Goal: Transaction & Acquisition: Purchase product/service

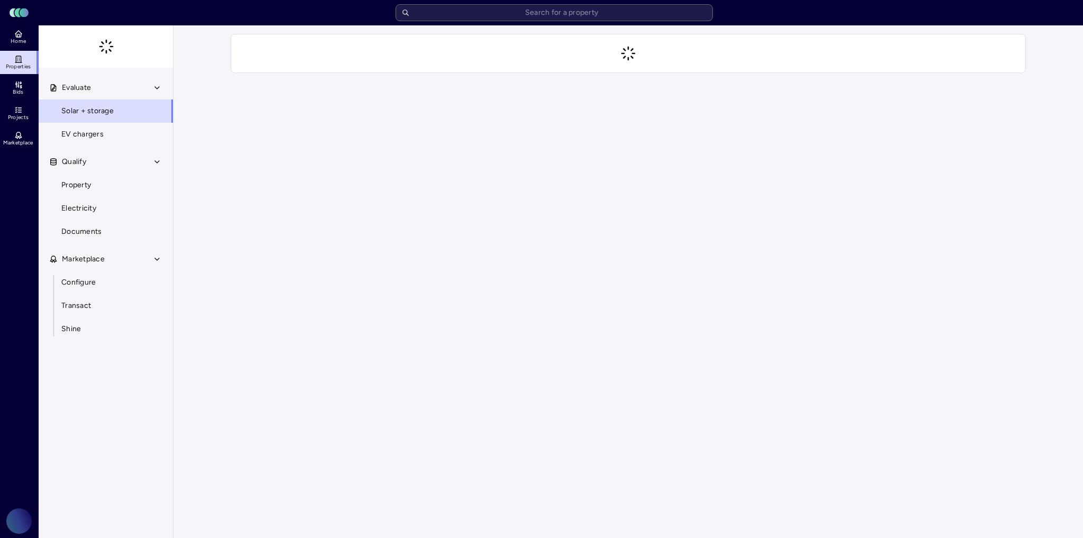
click at [36, 109] on link "Projects" at bounding box center [19, 113] width 39 height 23
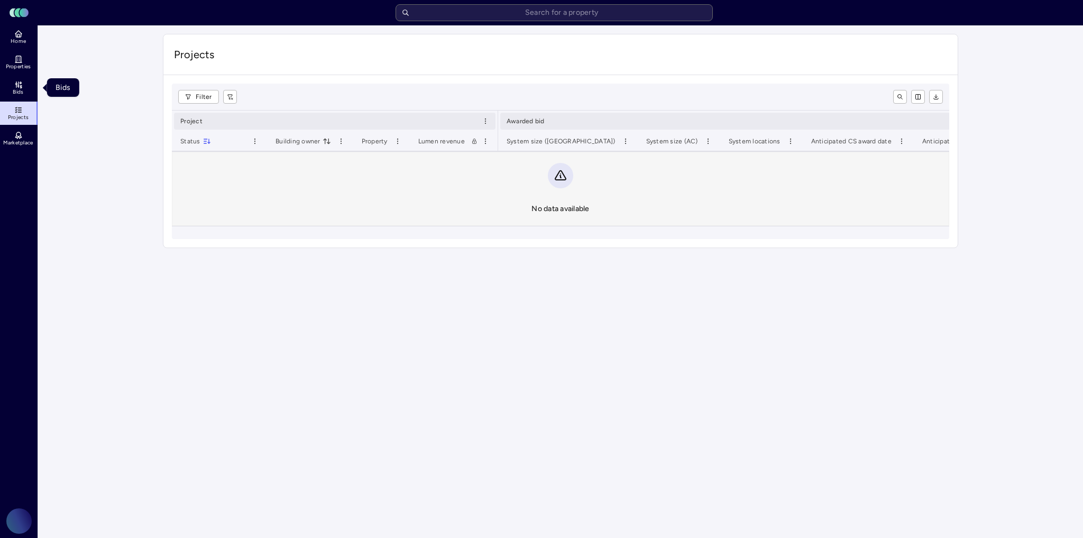
click at [32, 94] on link "Bids" at bounding box center [19, 87] width 39 height 23
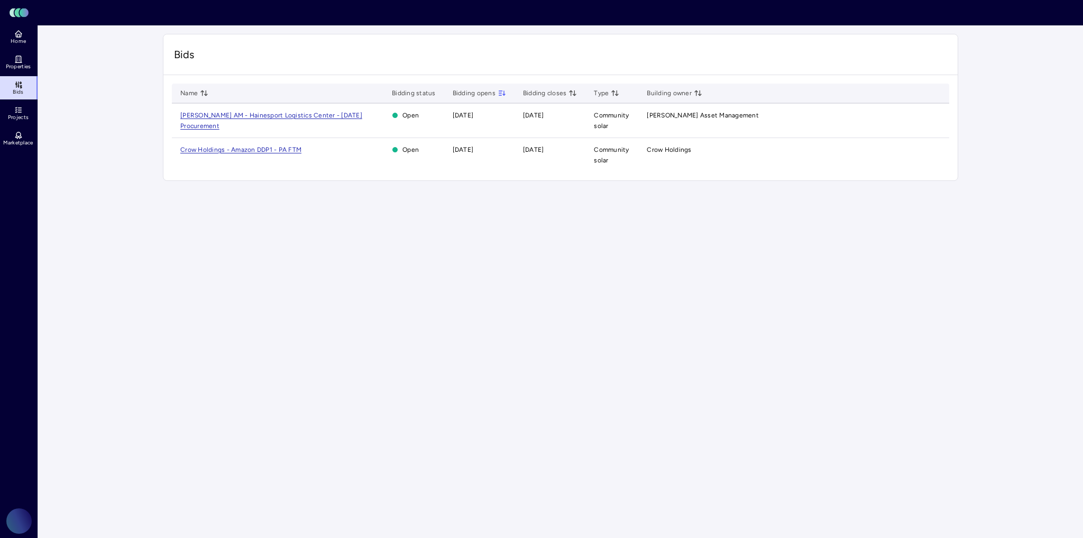
click at [246, 147] on span "Crow Holdings - Amazon DDP1 - PA FTM" at bounding box center [240, 149] width 121 height 7
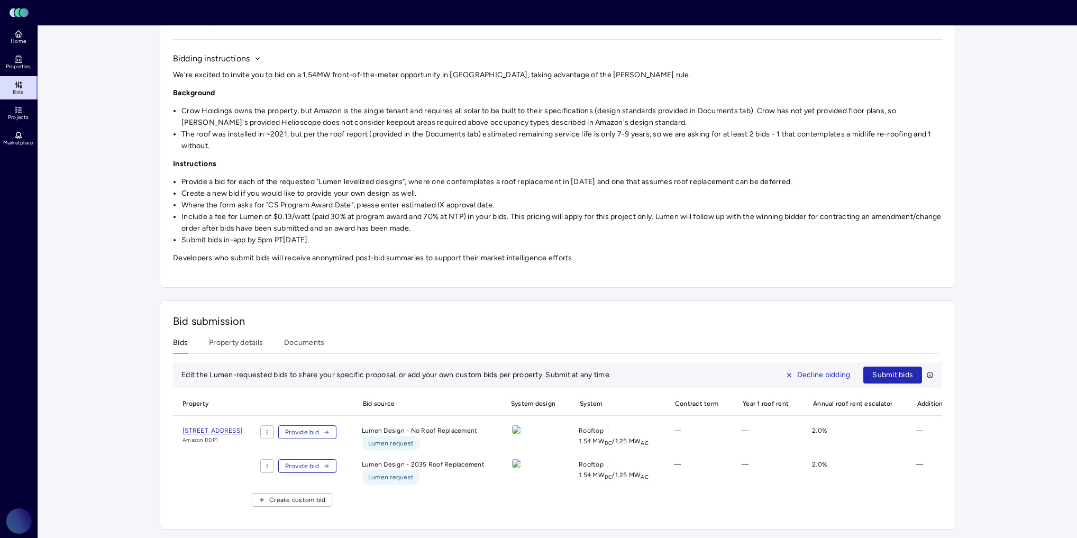
scroll to position [98, 0]
click at [330, 417] on html "Toggle Sidebar Lumen Energy Logo Home Properties Bids Projects Marketplace Prol…" at bounding box center [538, 226] width 1077 height 624
click at [330, 417] on html "Toggle Sidebar Lumen Energy Logo Home Properties Bids Projects Marketplace Prol…" at bounding box center [541, 226] width 1083 height 624
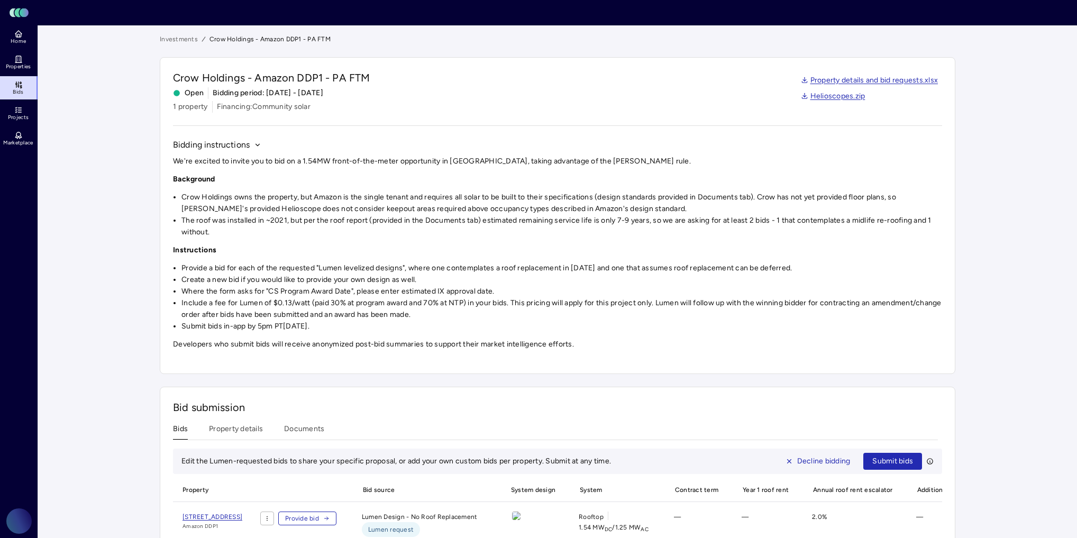
scroll to position [0, 0]
click at [210, 205] on li "Crow Holdings owns the property, but Amazon is the single tenant and requires a…" at bounding box center [561, 202] width 760 height 23
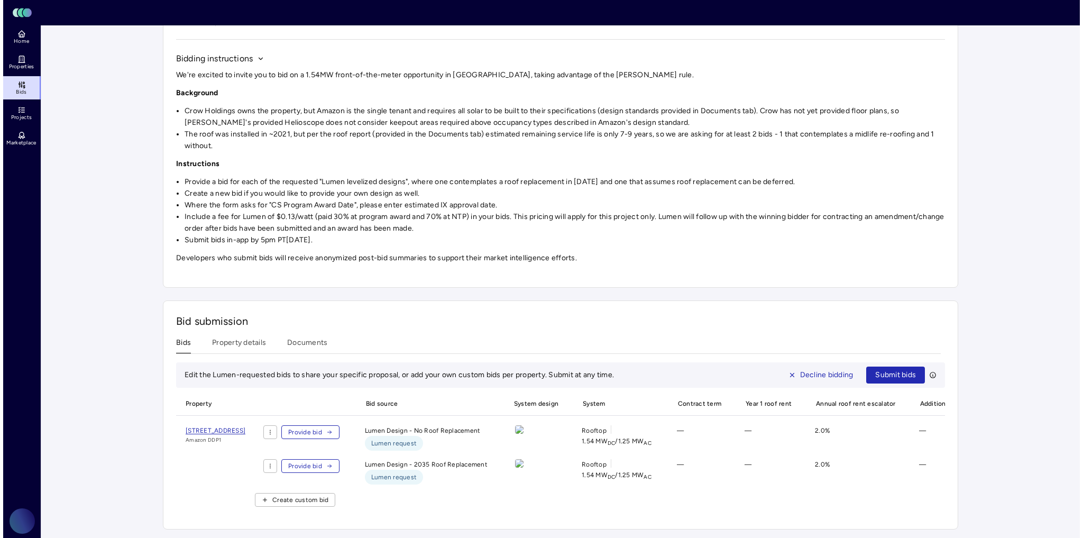
scroll to position [98, 0]
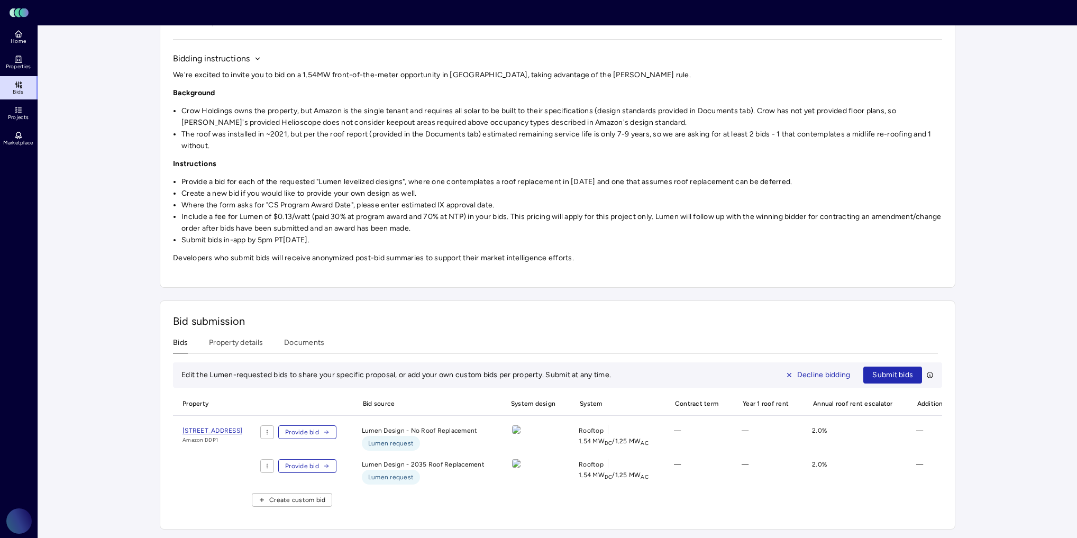
click at [319, 427] on span "Provide bid" at bounding box center [302, 432] width 34 height 11
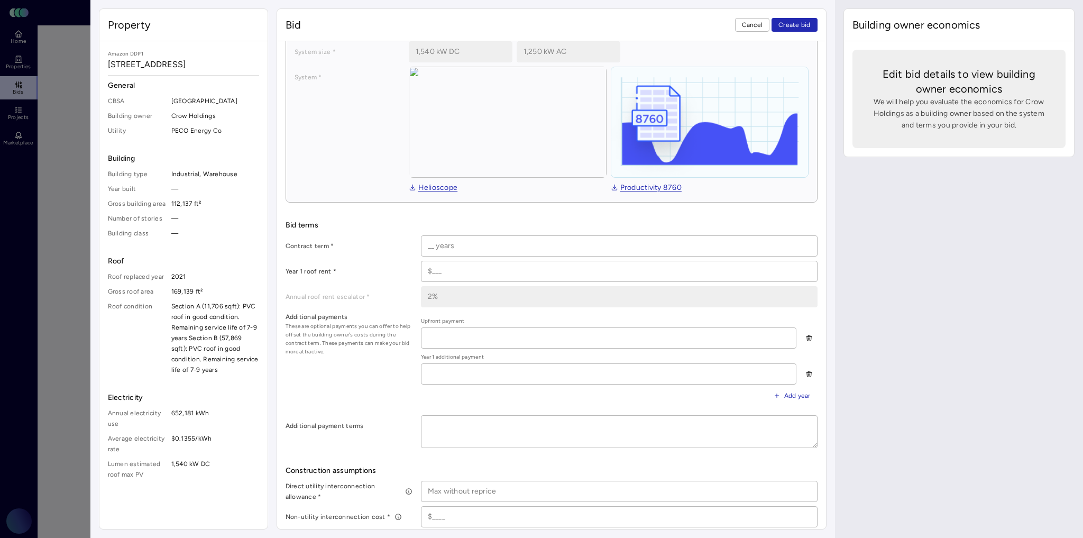
scroll to position [169, 0]
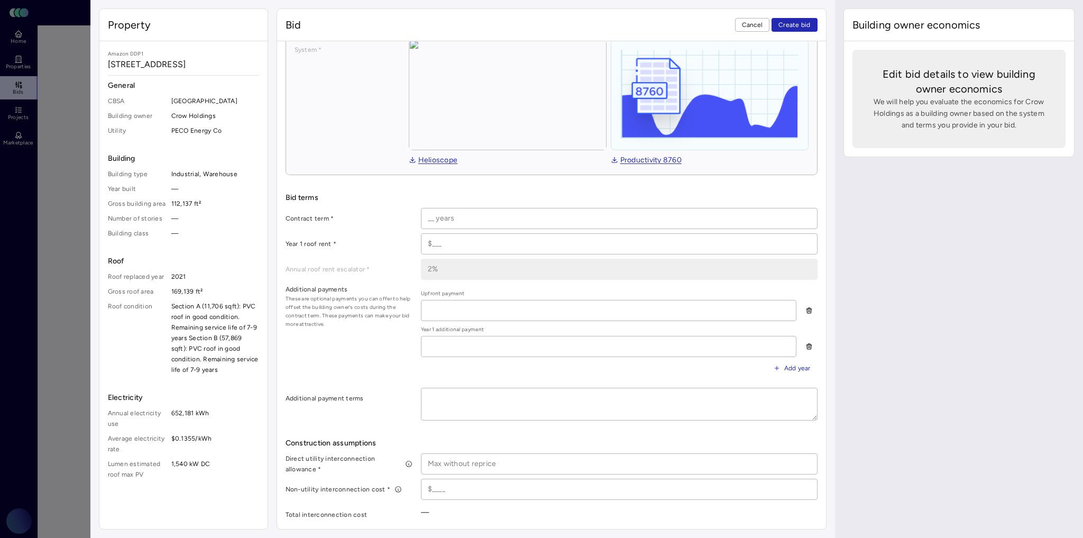
click at [393, 217] on label "Contract term *" at bounding box center [349, 218] width 127 height 11
click at [408, 239] on label "Year 1 roof rent *" at bounding box center [349, 244] width 127 height 11
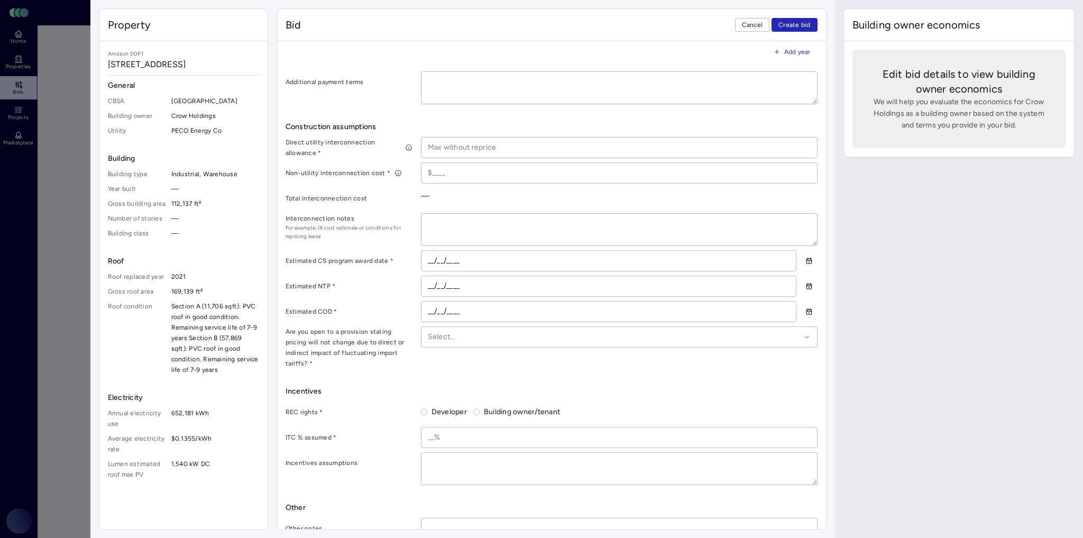
scroll to position [503, 0]
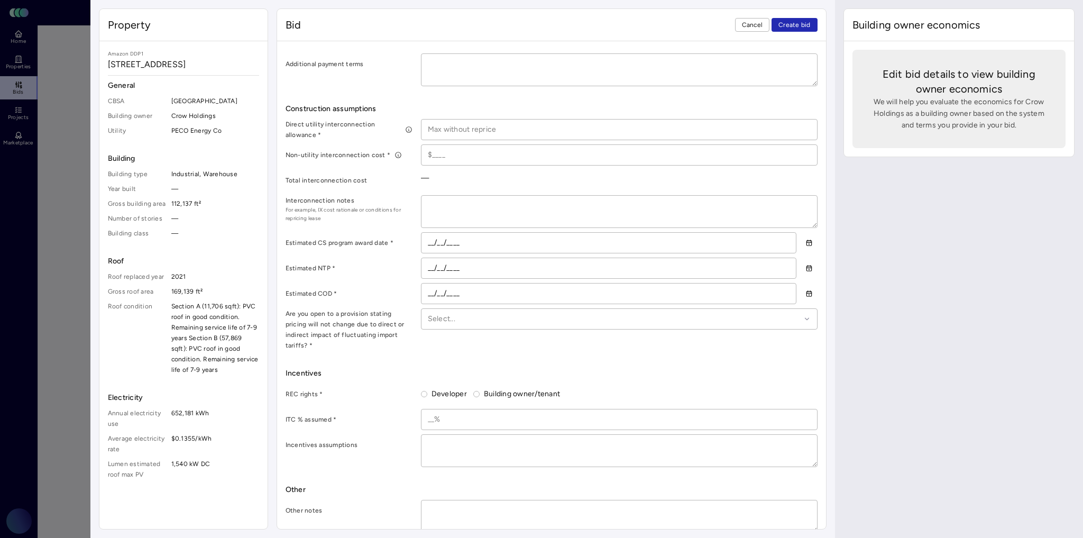
click at [389, 239] on label "Estimated CS program award date *" at bounding box center [349, 242] width 127 height 11
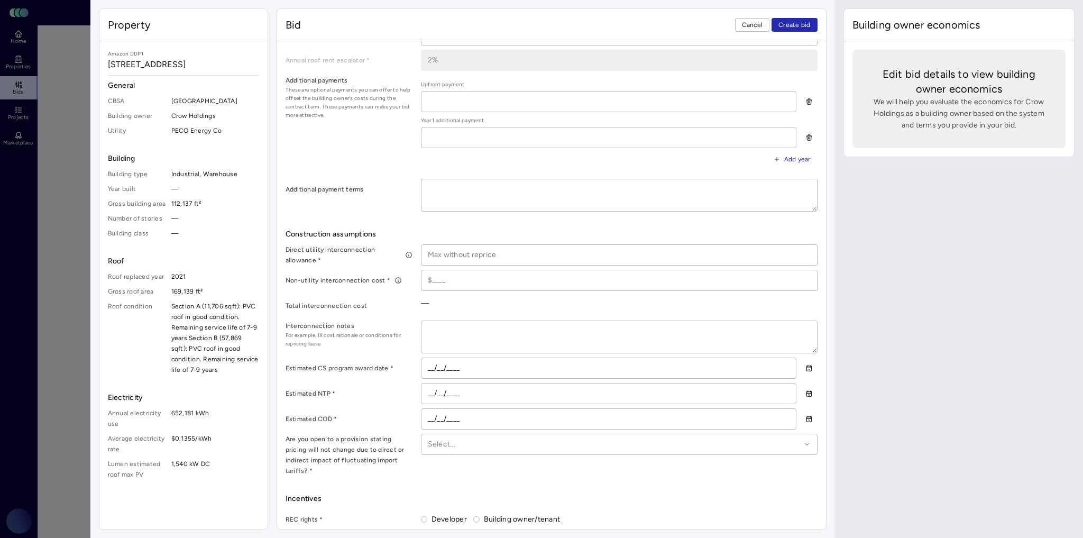
scroll to position [381, 0]
drag, startPoint x: 289, startPoint y: 361, endPoint x: 395, endPoint y: 363, distance: 105.8
click at [395, 363] on label "Estimated CS program award date *" at bounding box center [349, 365] width 127 height 11
click at [402, 360] on label "Estimated CS program award date *" at bounding box center [349, 365] width 127 height 11
click at [805, 362] on icon "button" at bounding box center [808, 365] width 7 height 7
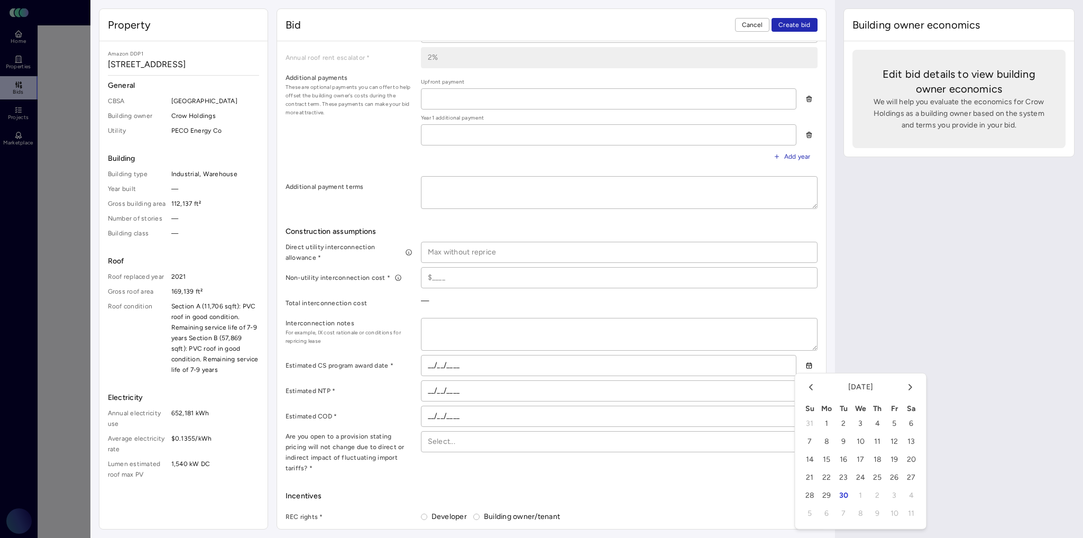
click at [852, 354] on div "Building owner economics Edit bid details to view building owner economics We w…" at bounding box center [959, 269] width 248 height 538
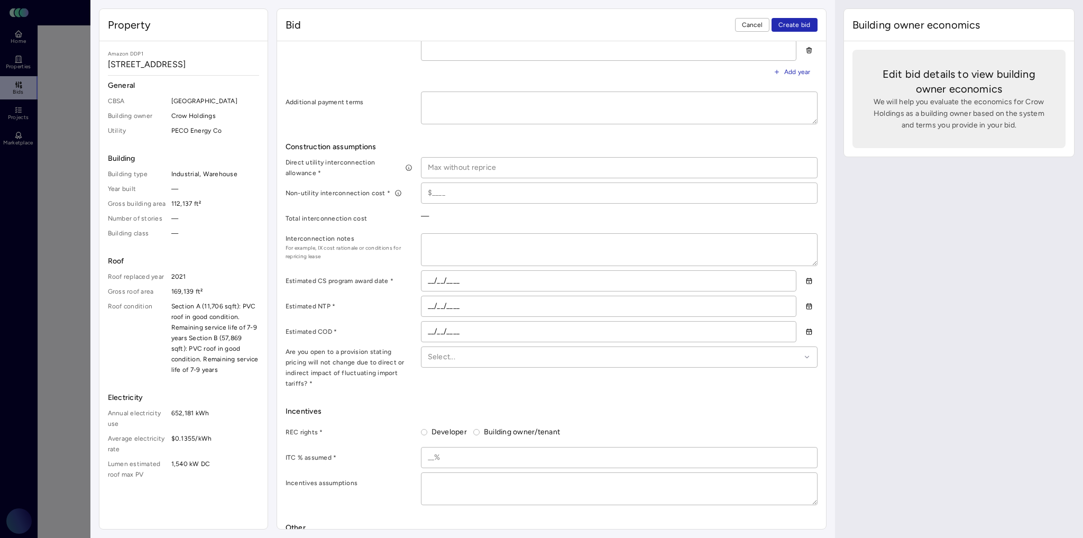
scroll to position [503, 0]
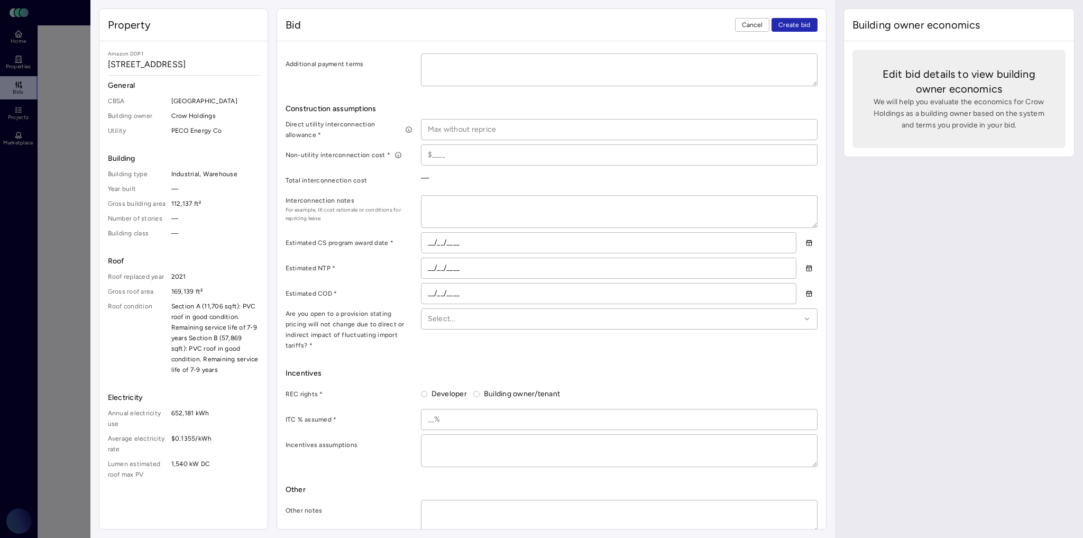
click at [442, 500] on textarea at bounding box center [619, 516] width 396 height 32
click at [480, 388] on label "Building owner/tenant" at bounding box center [520, 394] width 80 height 12
click at [480, 391] on button "Building owner/tenant" at bounding box center [476, 394] width 6 height 6
radio input "true"
click at [438, 388] on label "Developer" at bounding box center [447, 394] width 40 height 12
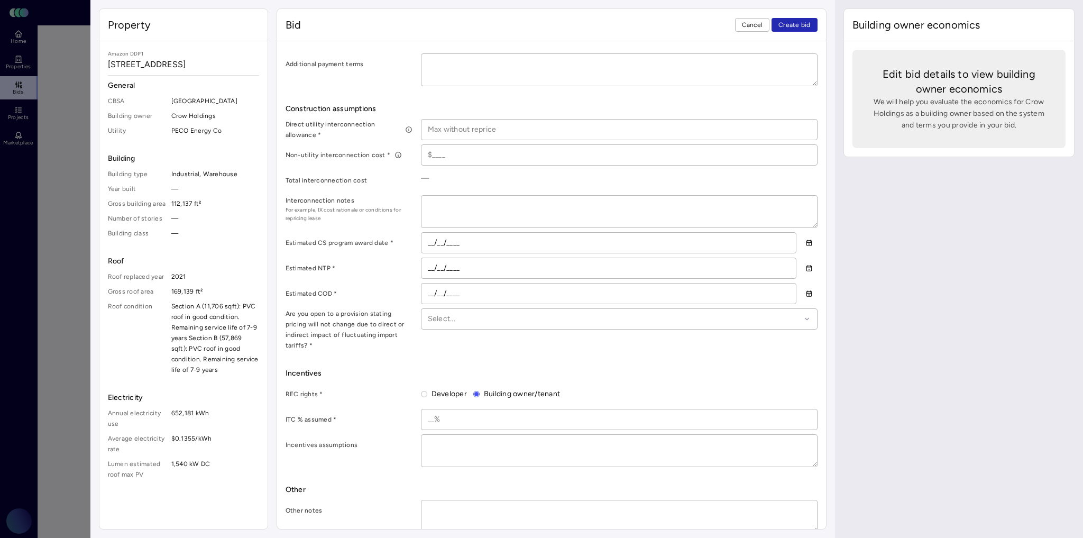
click at [427, 391] on button "Developer" at bounding box center [424, 394] width 6 height 6
radio input "true"
radio input "false"
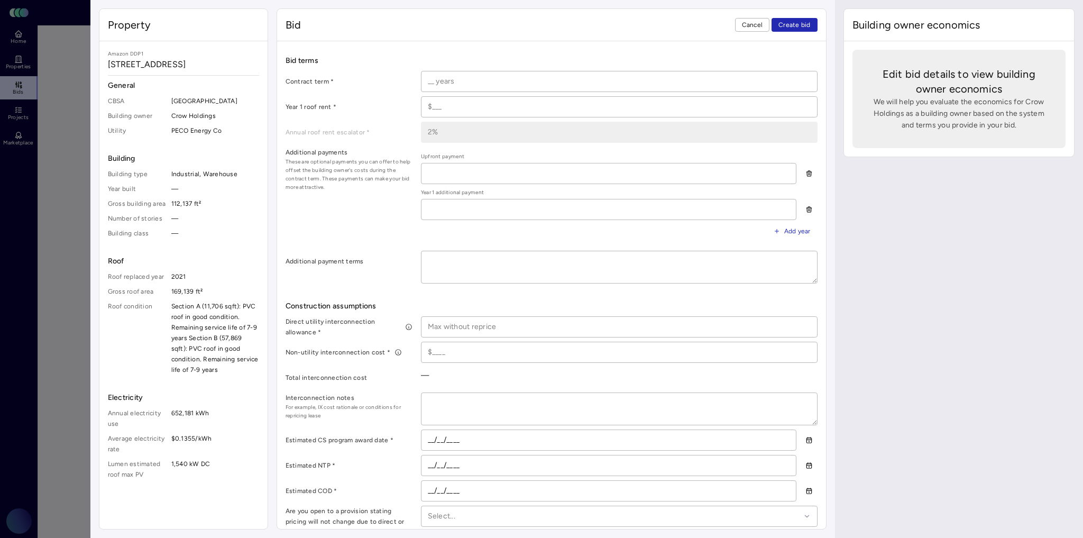
scroll to position [292, 0]
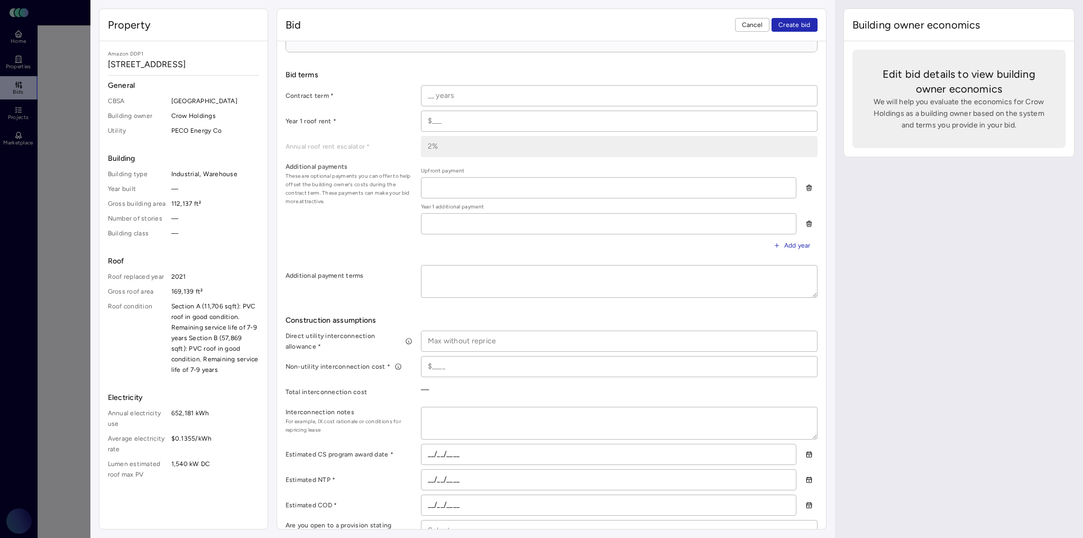
click at [746, 25] on span "Cancel" at bounding box center [752, 25] width 21 height 11
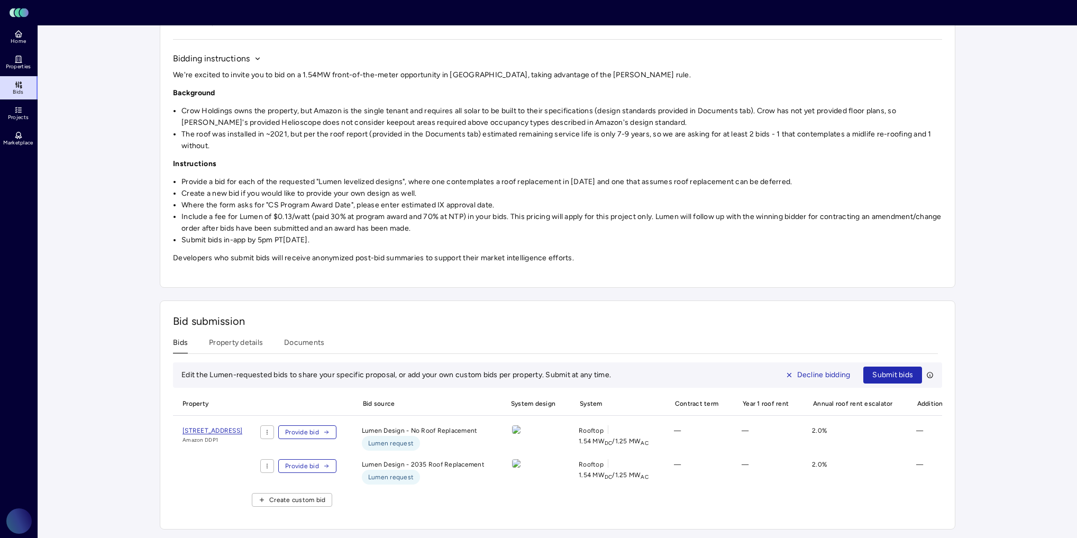
click at [334, 418] on html "Toggle Sidebar Lumen Energy Logo Home Properties Bids Projects Marketplace Prol…" at bounding box center [538, 226] width 1077 height 624
click at [334, 418] on html "Toggle Sidebar Lumen Energy Logo Home Properties Bids Projects Marketplace Prol…" at bounding box center [541, 226] width 1083 height 624
drag, startPoint x: 499, startPoint y: 419, endPoint x: 535, endPoint y: 419, distance: 36.0
click at [493, 425] on div "Lumen Design - No Roof Replacement Lumen request" at bounding box center [423, 437] width 140 height 25
click at [528, 434] on div at bounding box center [528, 434] width 0 height 0
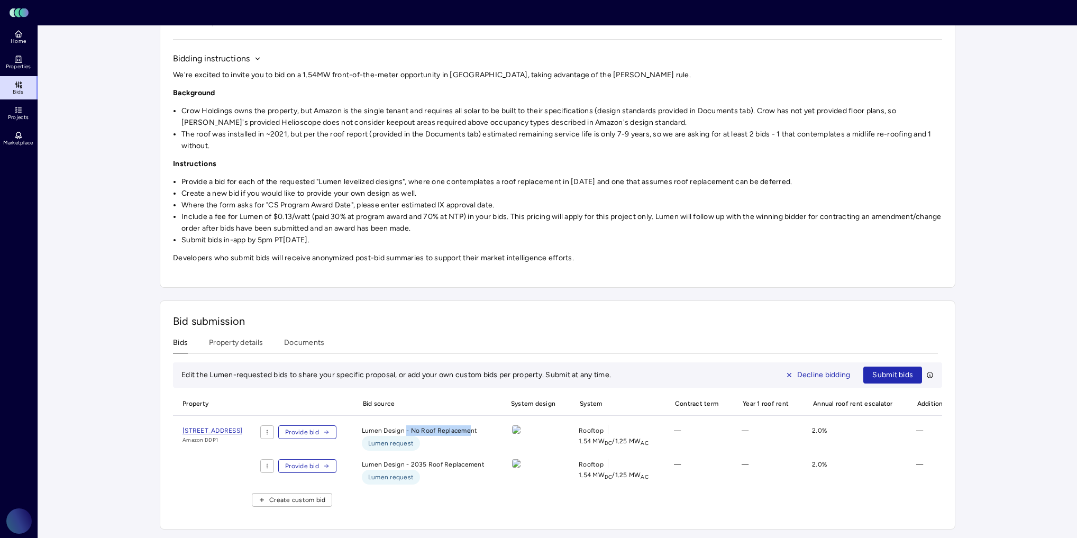
click at [493, 425] on div "Lumen Design - No Roof Replacement Lumen request" at bounding box center [423, 437] width 140 height 25
click at [319, 461] on span "Provide bid" at bounding box center [302, 466] width 34 height 11
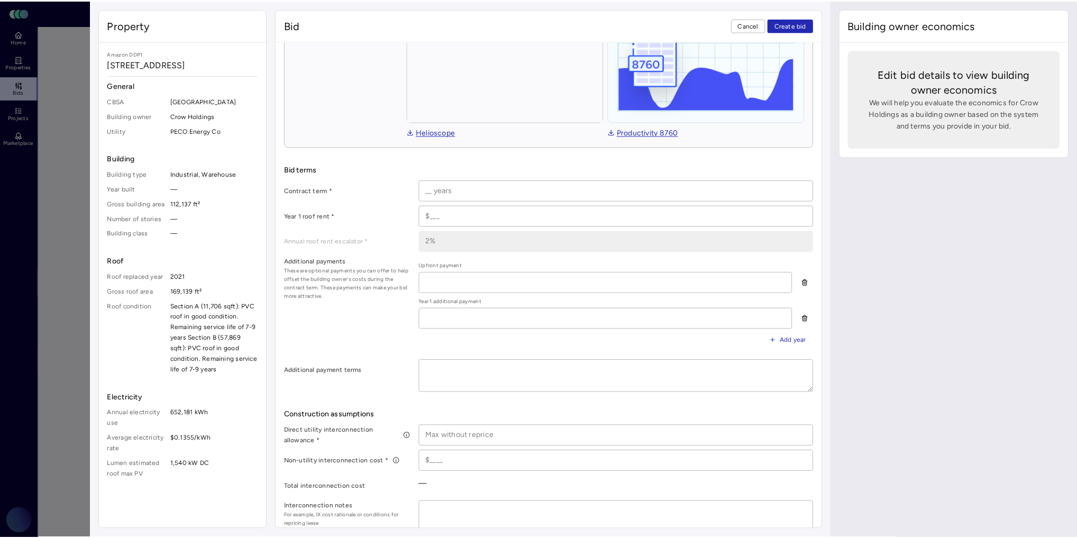
scroll to position [212, 0]
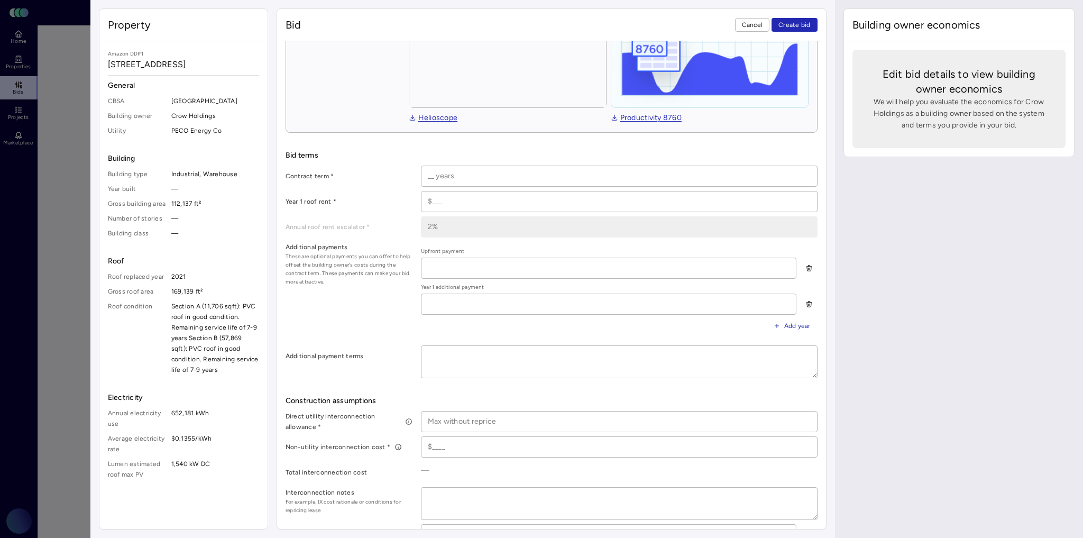
click at [992, 337] on div "Building owner economics Edit bid details to view building owner economics We w…" at bounding box center [959, 269] width 248 height 538
click at [749, 22] on span "Cancel" at bounding box center [752, 25] width 21 height 11
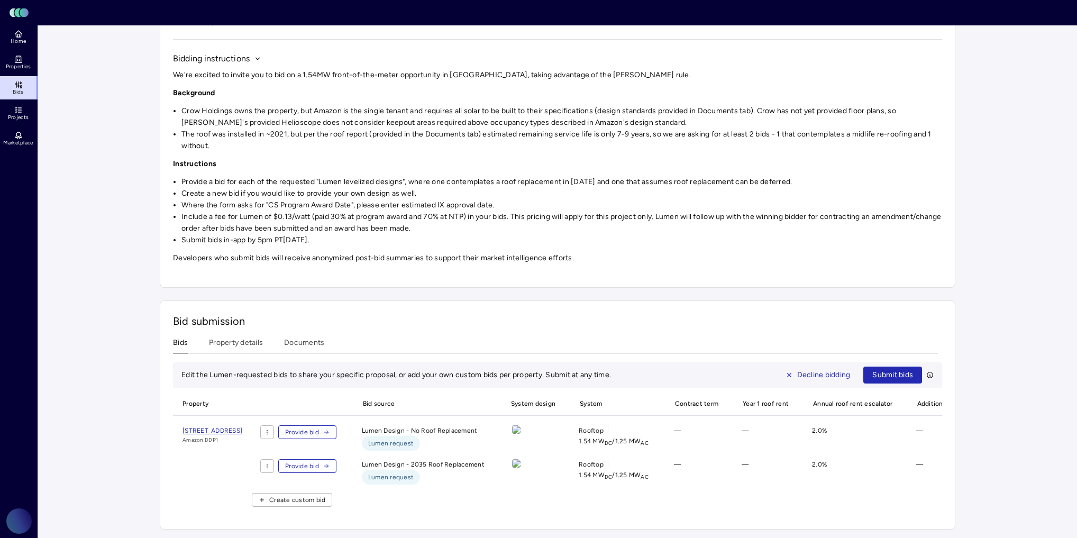
click at [16, 63] on span "Properties" at bounding box center [18, 66] width 25 height 6
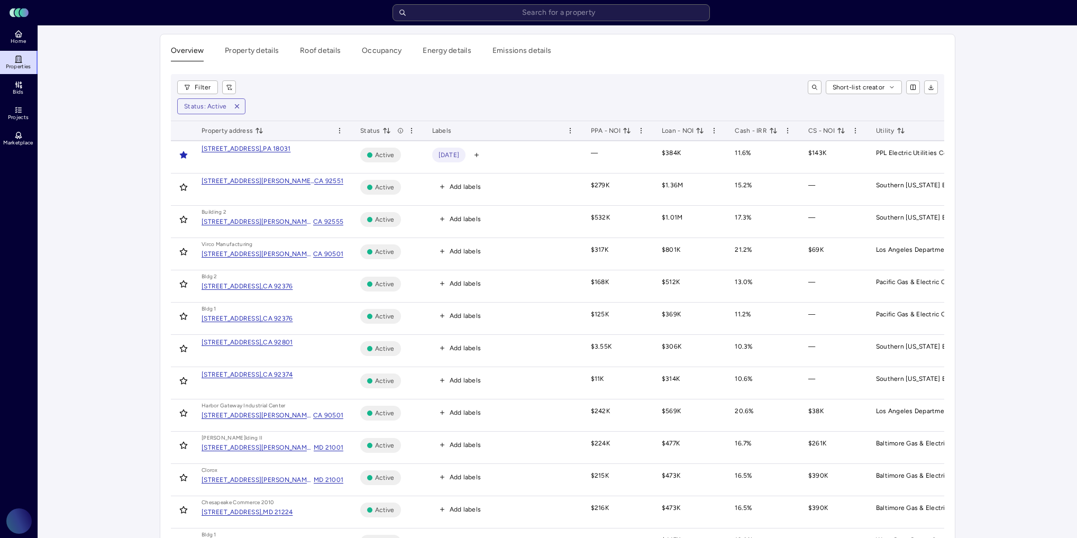
click at [263, 283] on div "[STREET_ADDRESS]," at bounding box center [231, 286] width 61 height 11
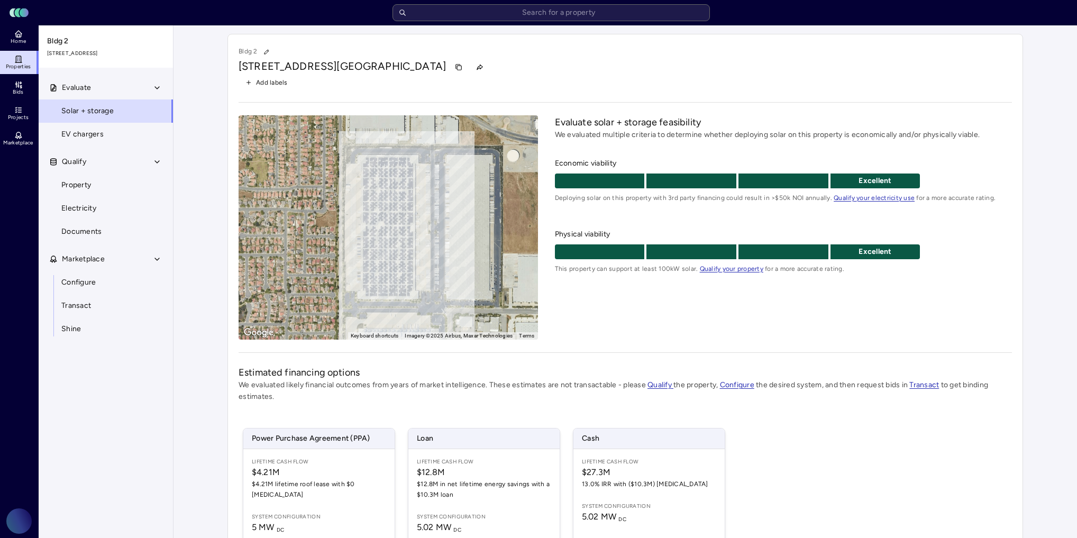
click at [117, 182] on link "Property" at bounding box center [105, 184] width 135 height 23
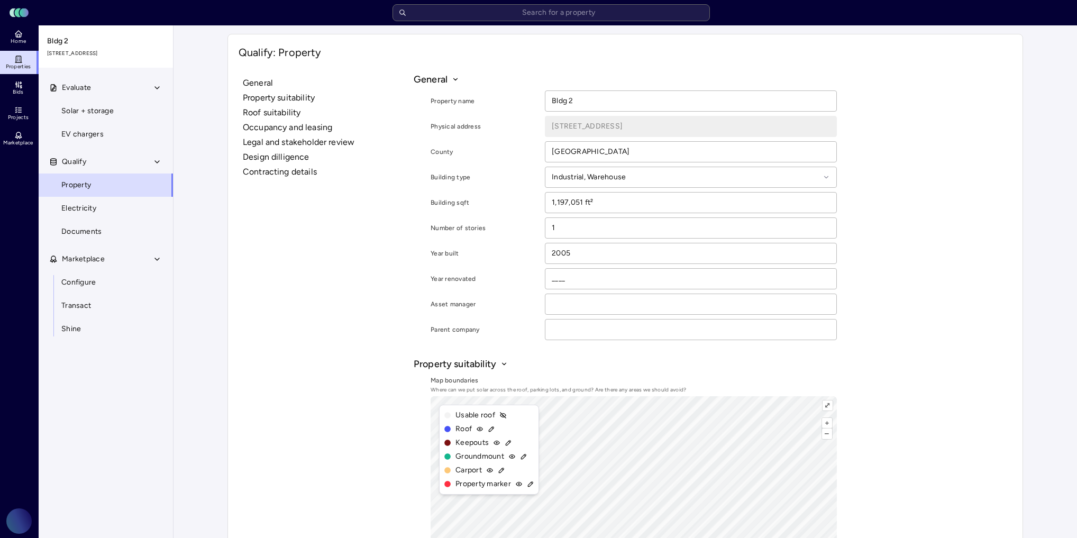
click at [104, 205] on link "Electricity" at bounding box center [105, 208] width 135 height 23
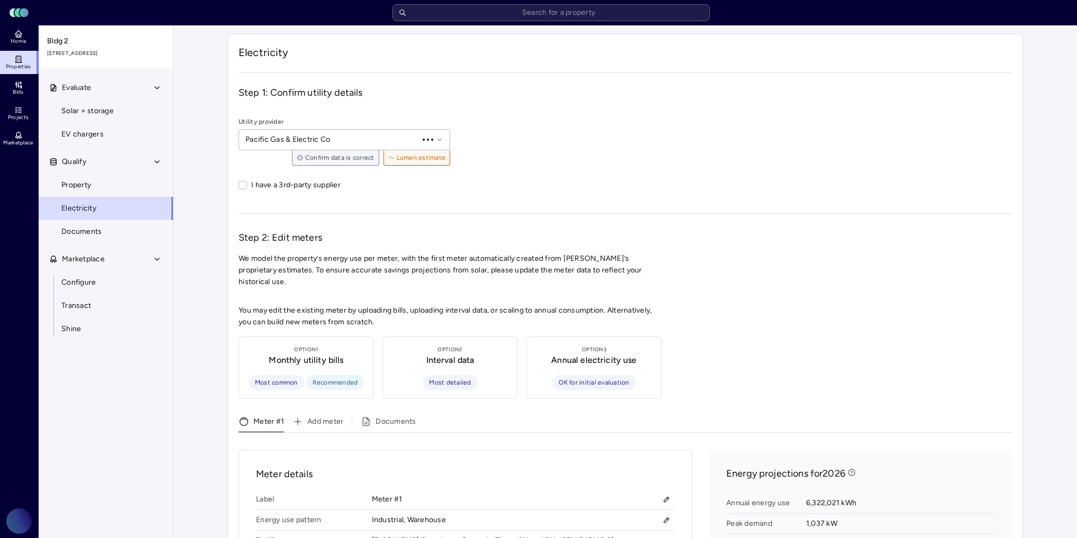
click at [96, 226] on span "Documents" at bounding box center [81, 232] width 40 height 12
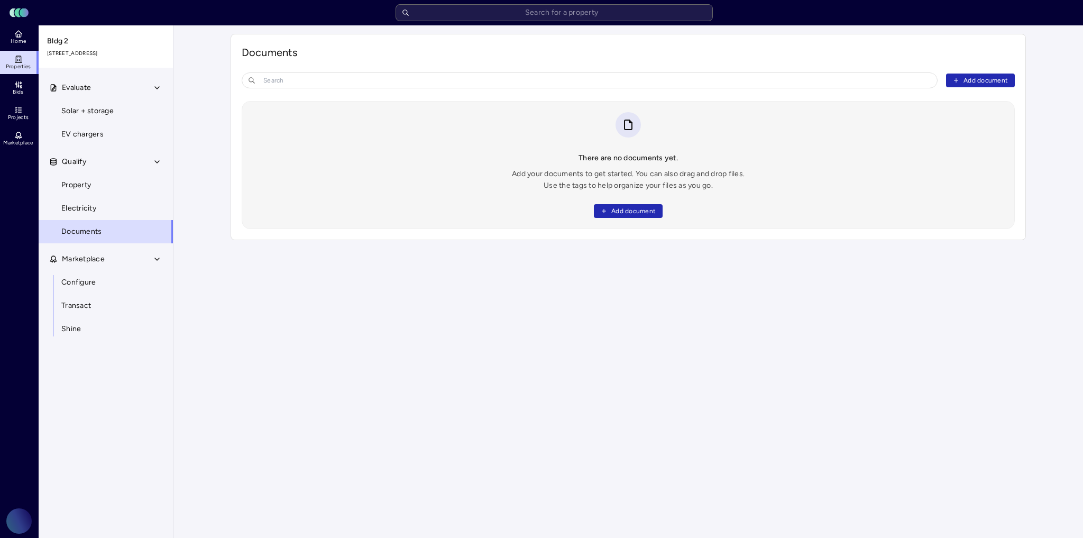
click at [104, 90] on button "Evaluate" at bounding box center [106, 87] width 135 height 23
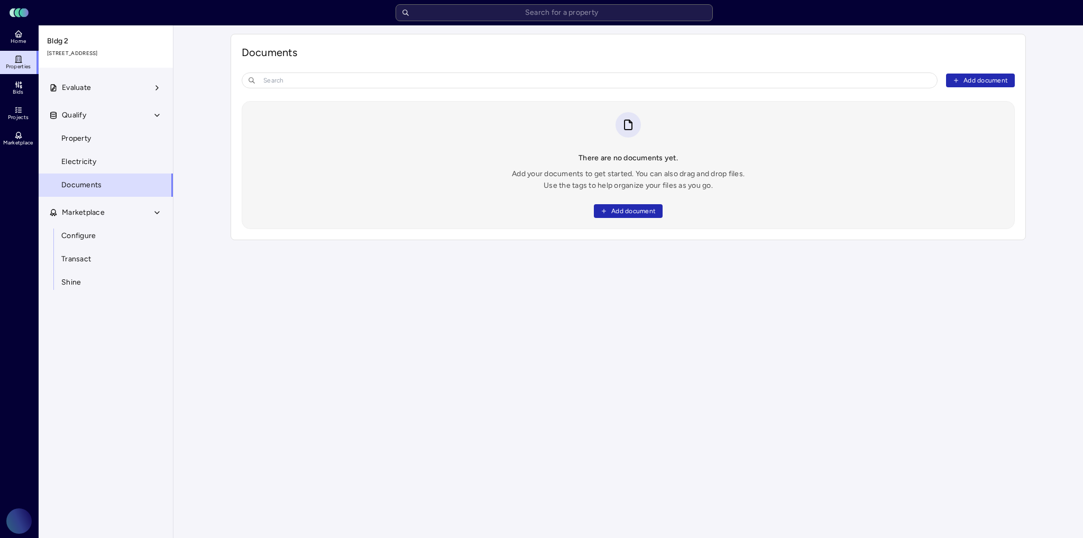
click at [104, 90] on button "Evaluate" at bounding box center [106, 87] width 135 height 23
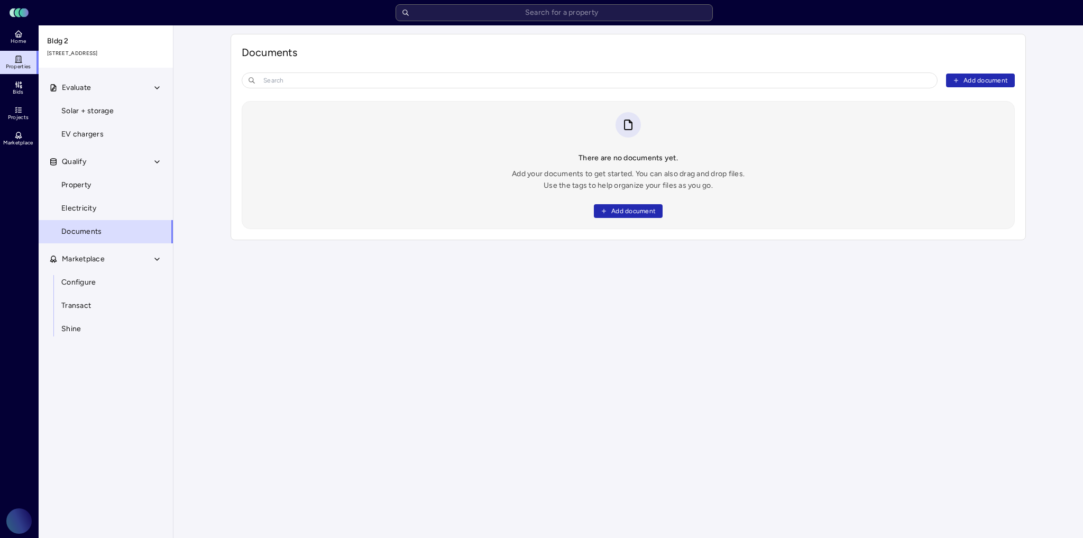
click at [110, 113] on span "Solar + storage" at bounding box center [87, 111] width 52 height 12
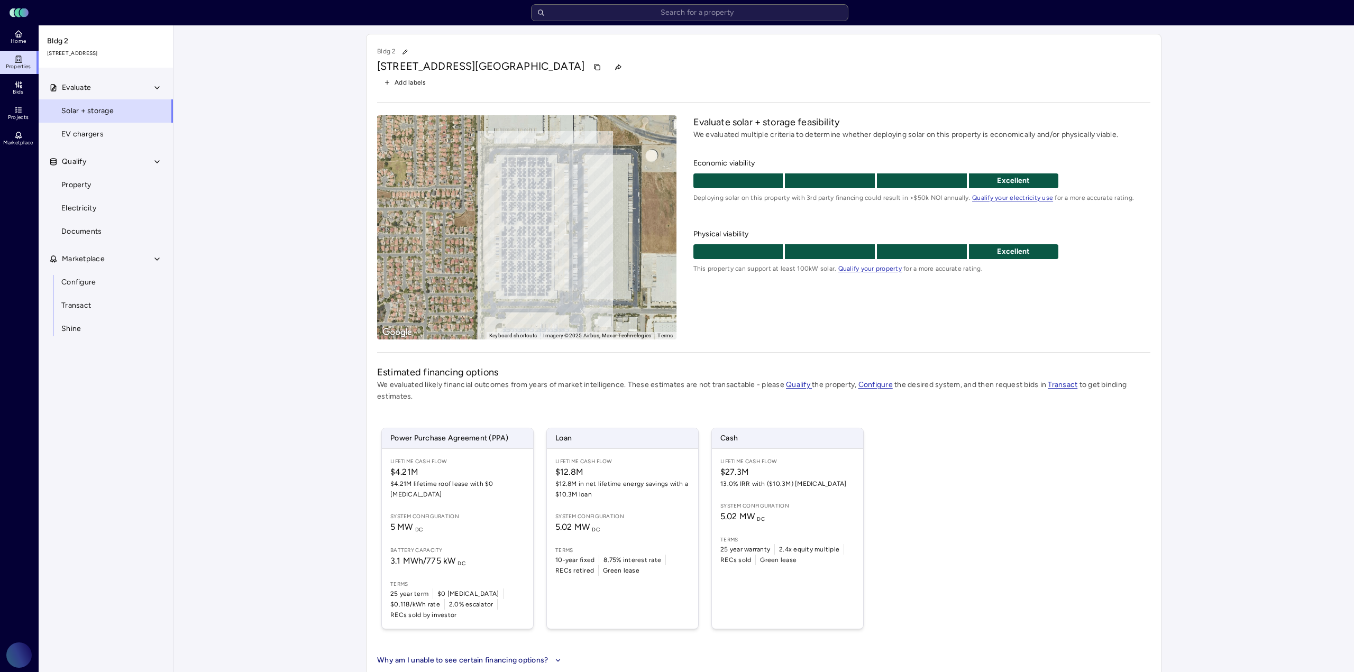
click at [24, 88] on link "Bids" at bounding box center [19, 87] width 39 height 23
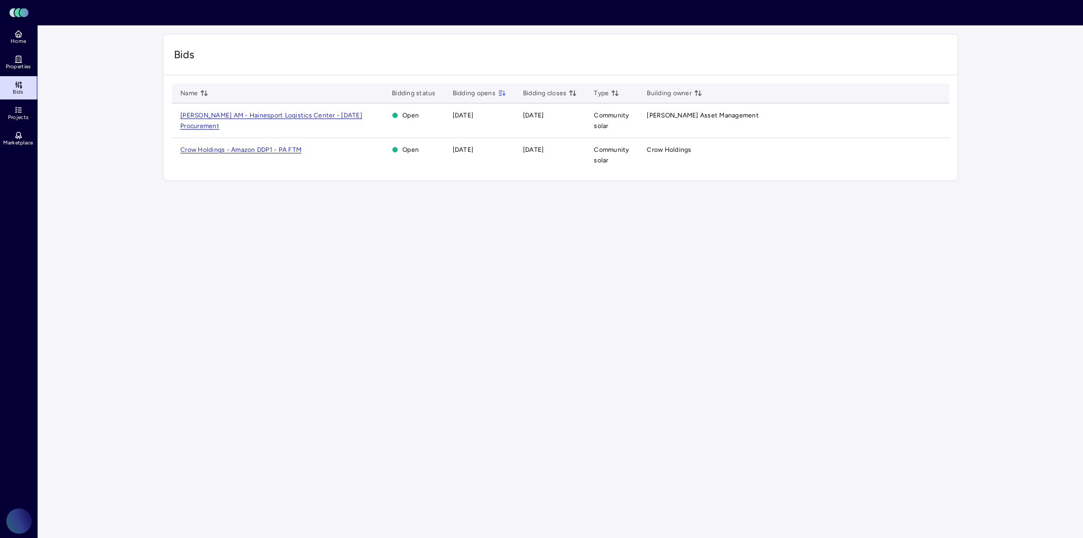
click at [286, 148] on span "Crow Holdings - Amazon DDP1 - PA FTM" at bounding box center [240, 149] width 121 height 7
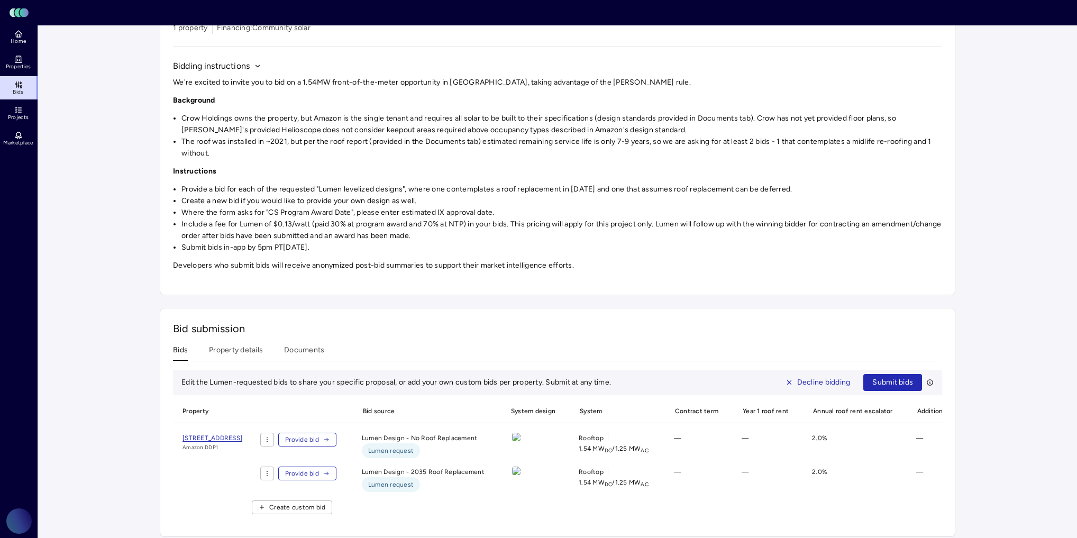
scroll to position [42, 0]
